Goal: Task Accomplishment & Management: Use online tool/utility

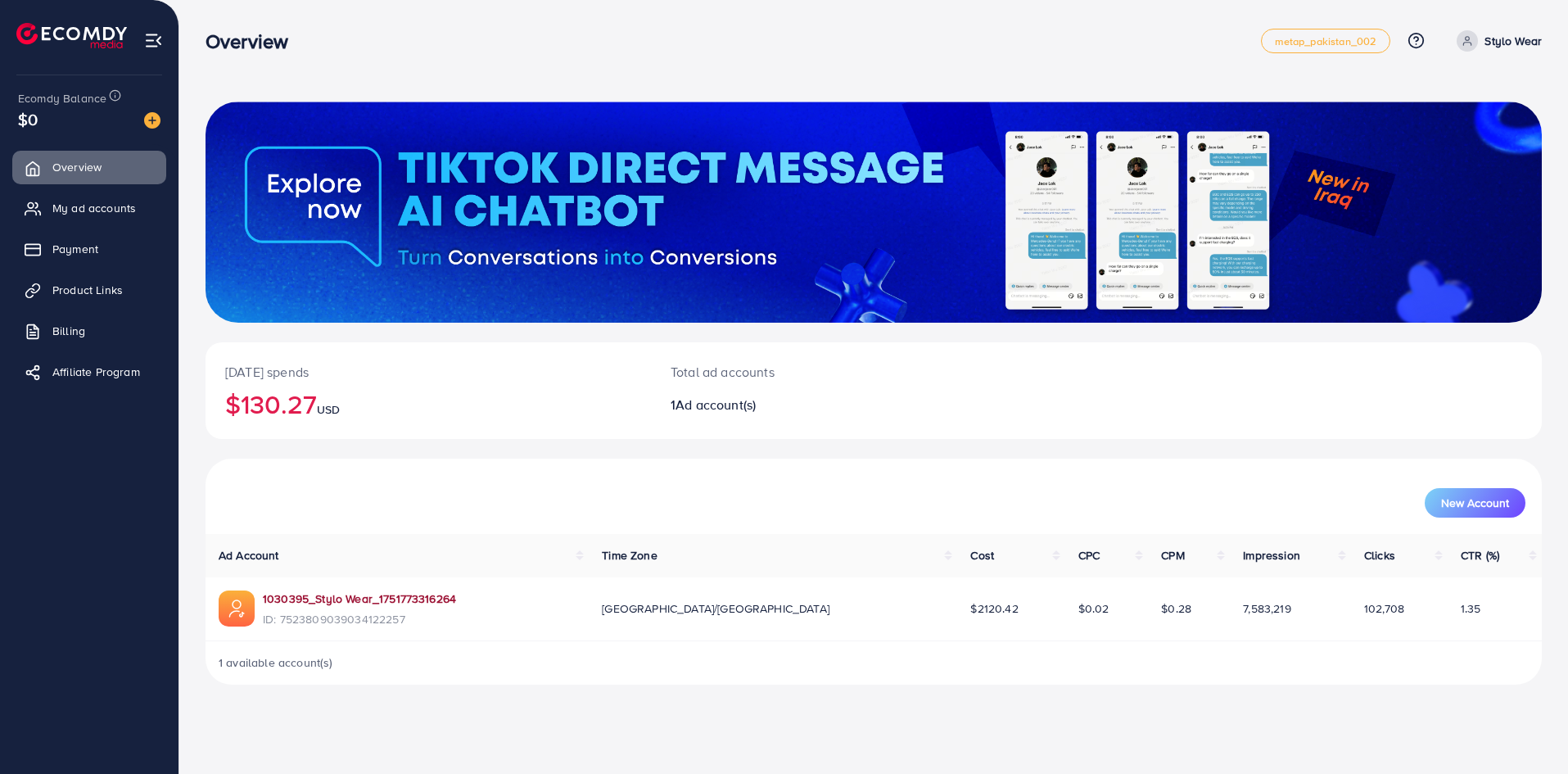
click at [317, 602] on link "1030395_Stylo Wear_1751773316264" at bounding box center [359, 599] width 193 height 17
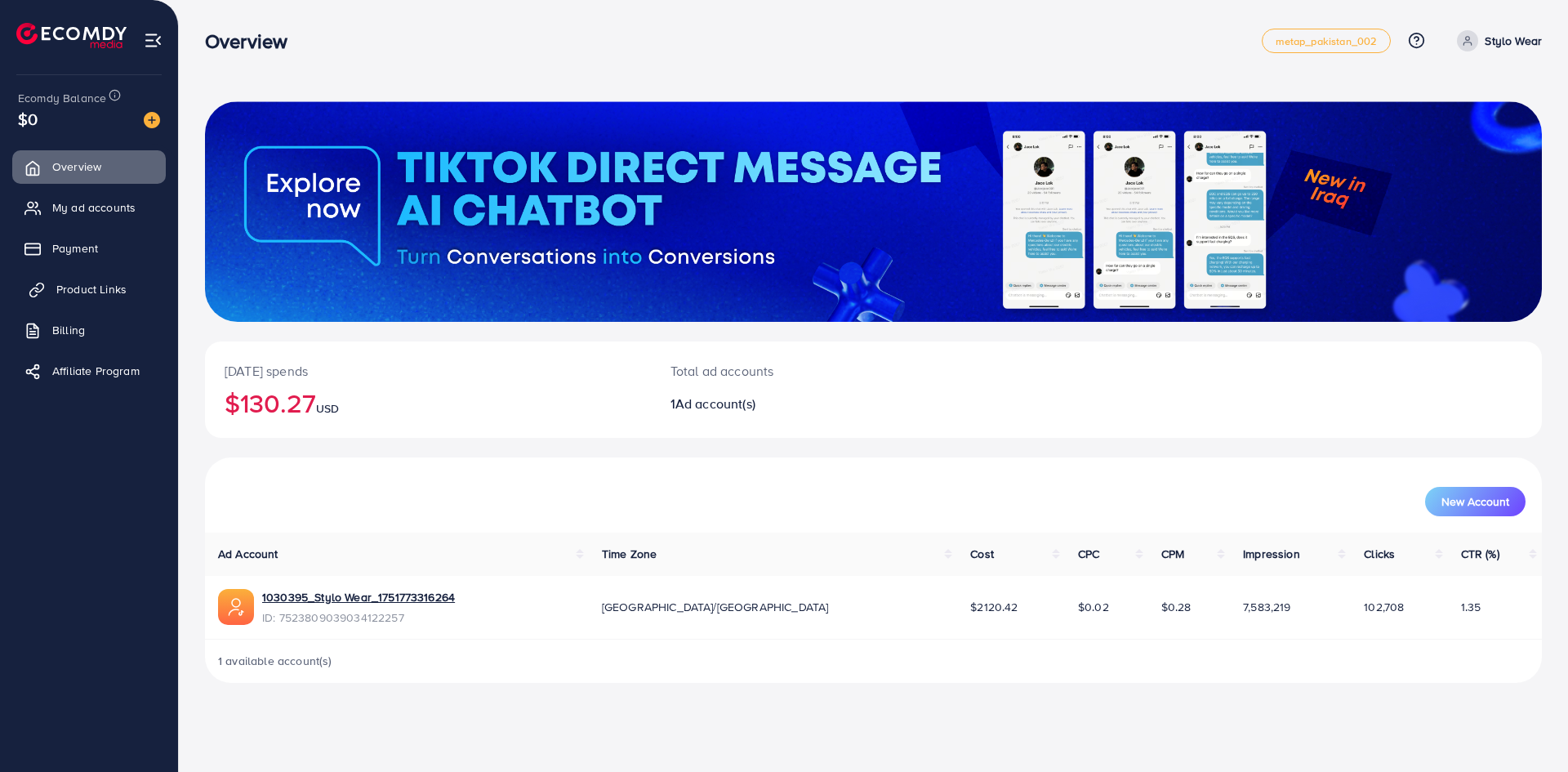
click at [101, 300] on link "Product Links" at bounding box center [88, 288] width 154 height 32
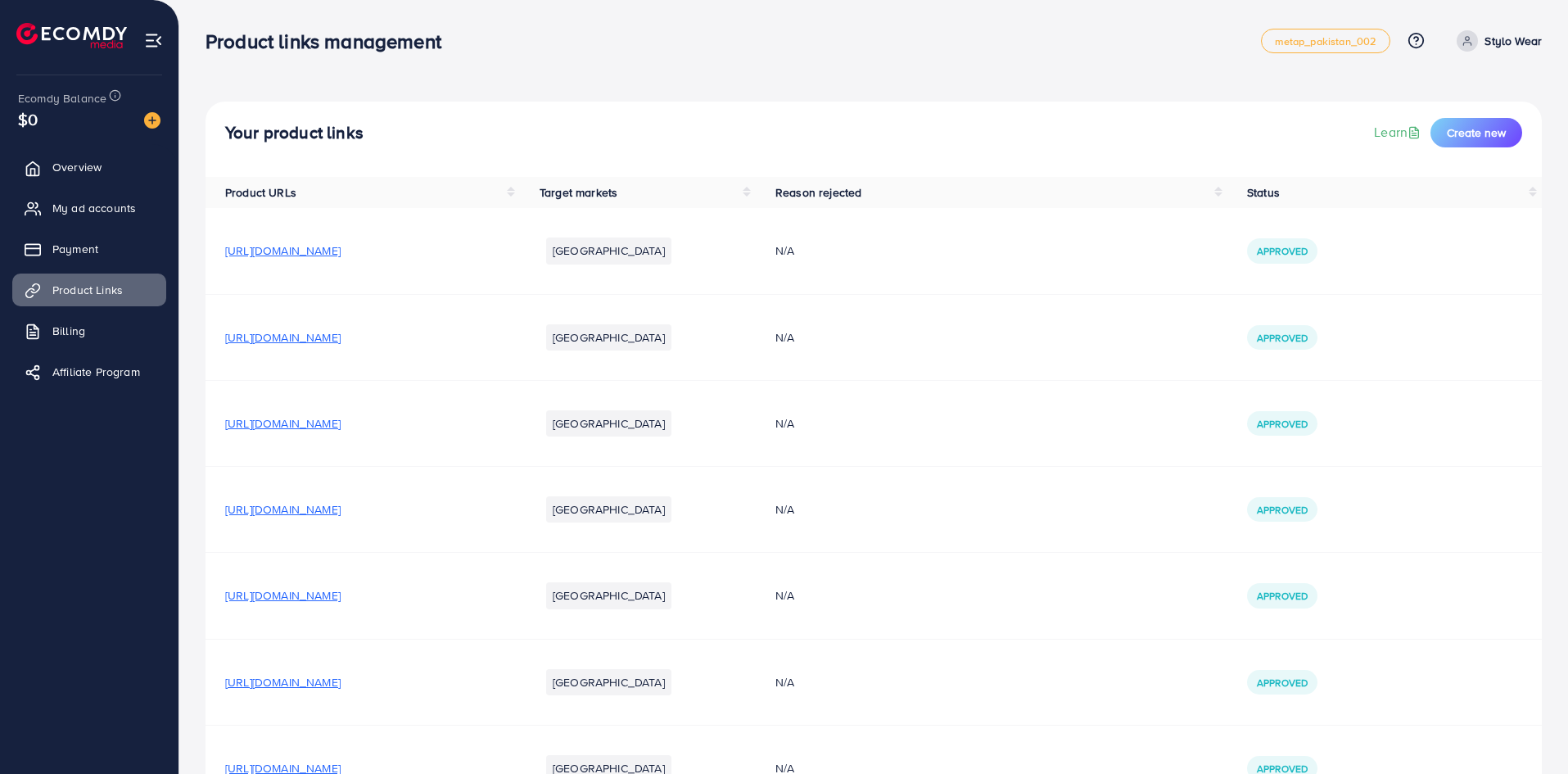
click at [341, 335] on span "https://stylowear.store/products/8pc-heart-printed-nightwear-for-women" at bounding box center [283, 337] width 115 height 17
click at [1317, 343] on div "Approved" at bounding box center [1282, 337] width 70 height 25
click at [671, 325] on li "Pakistan" at bounding box center [609, 337] width 126 height 26
